Goal: Task Accomplishment & Management: Manage account settings

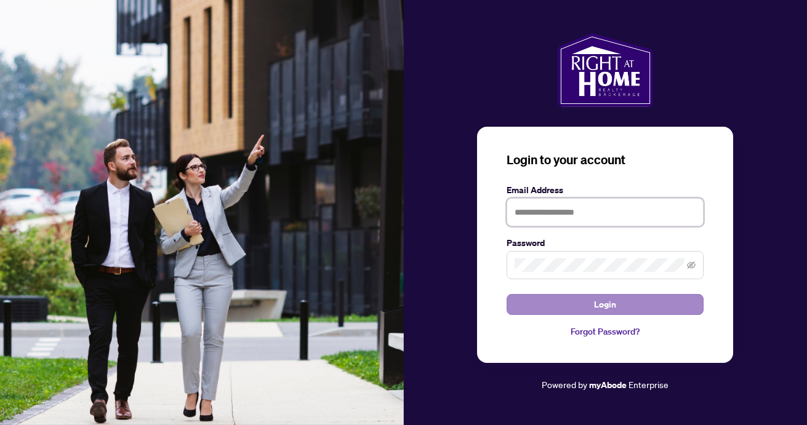
type input "**********"
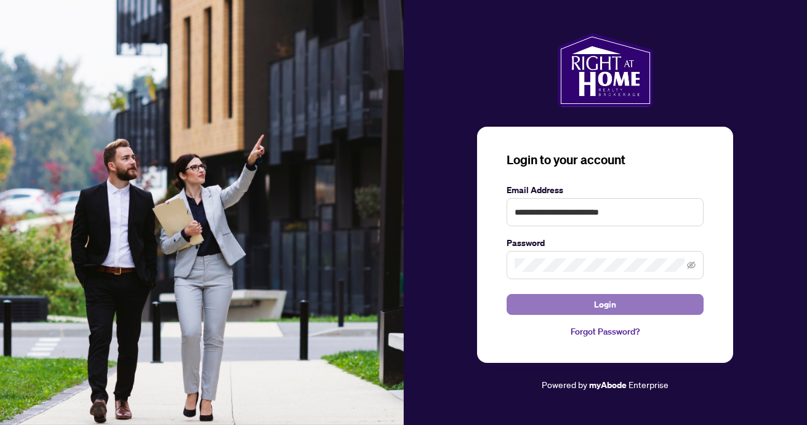
click at [568, 308] on button "Login" at bounding box center [605, 304] width 197 height 21
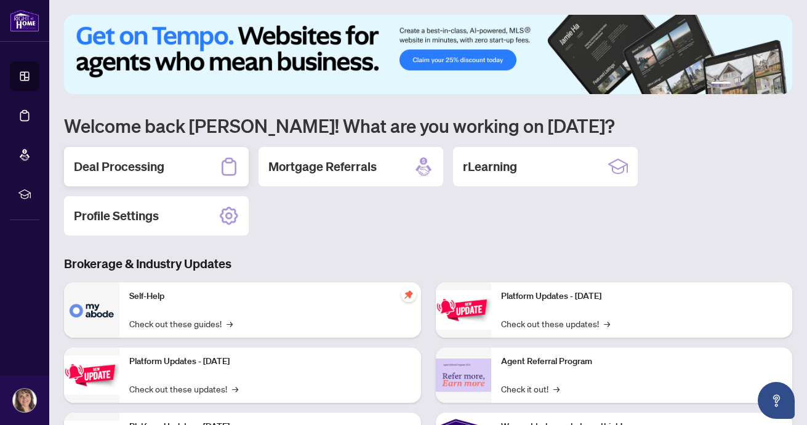
click at [192, 159] on div "Deal Processing" at bounding box center [156, 166] width 185 height 39
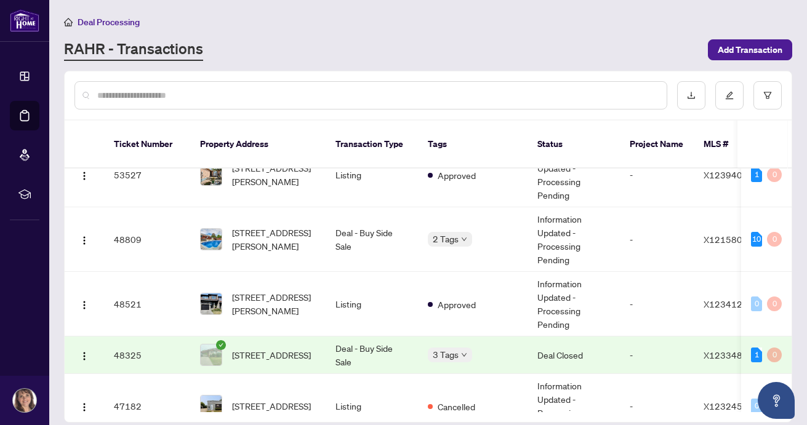
scroll to position [151, 0]
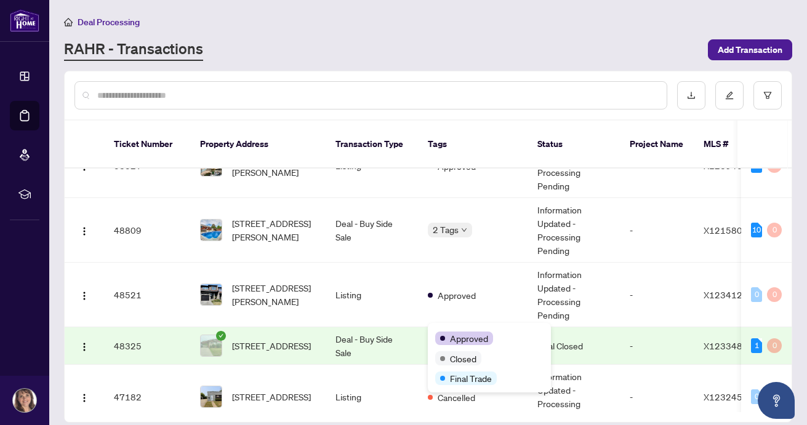
click at [441, 332] on div "Approved" at bounding box center [464, 339] width 58 height 14
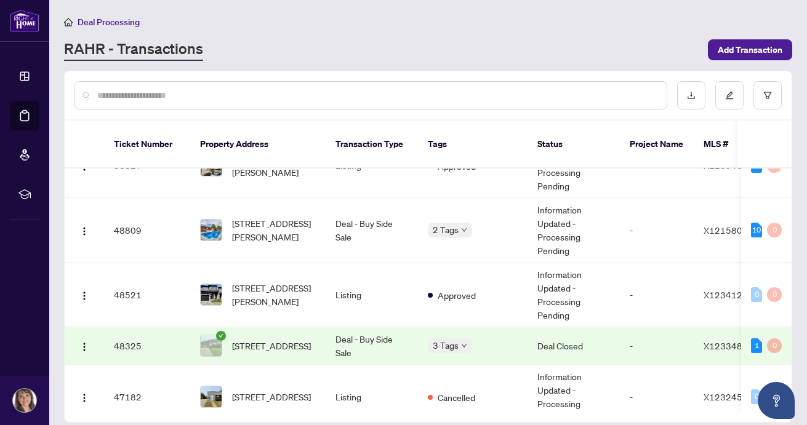
click at [359, 335] on td "Deal - Buy Side Sale" at bounding box center [372, 347] width 92 height 38
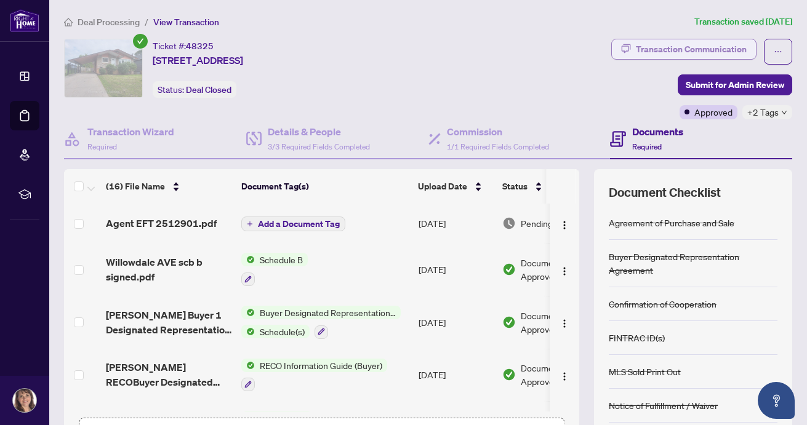
click at [709, 48] on div "Transaction Communication" at bounding box center [691, 49] width 111 height 20
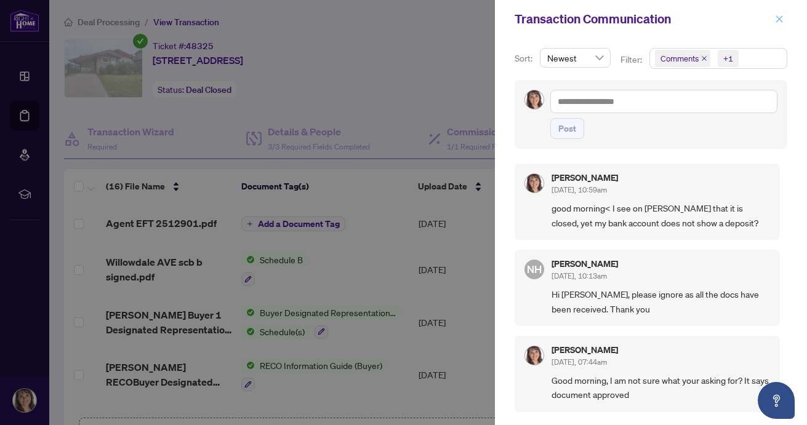
click at [779, 15] on icon "close" at bounding box center [779, 19] width 9 height 9
